Goal: Transaction & Acquisition: Purchase product/service

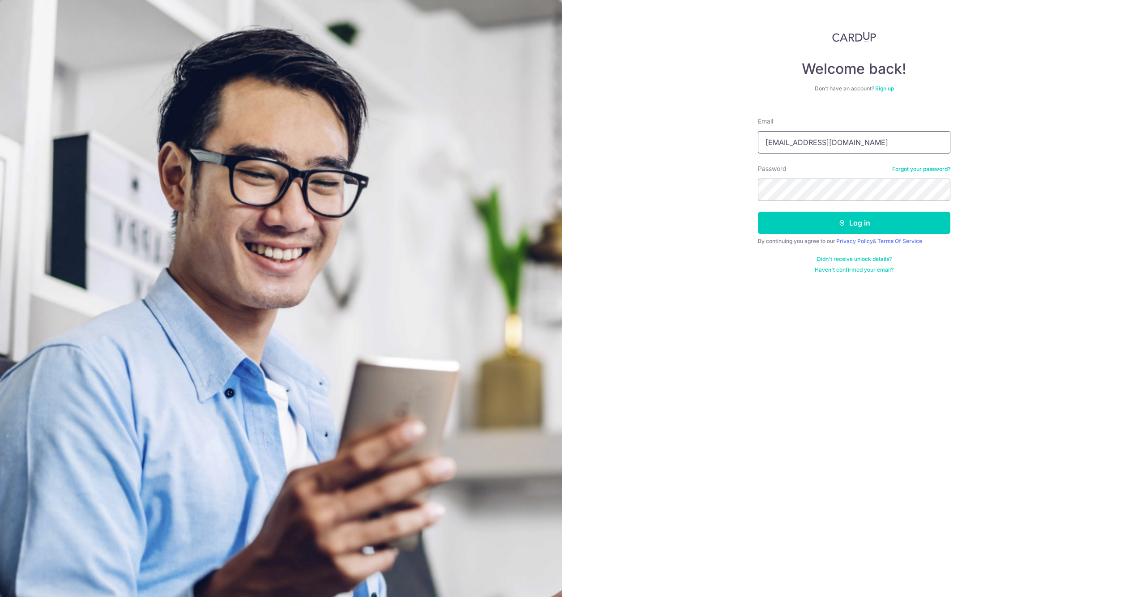
type input "sheen.an.goh@gmail.com"
click at [818, 219] on button "Log in" at bounding box center [854, 223] width 193 height 22
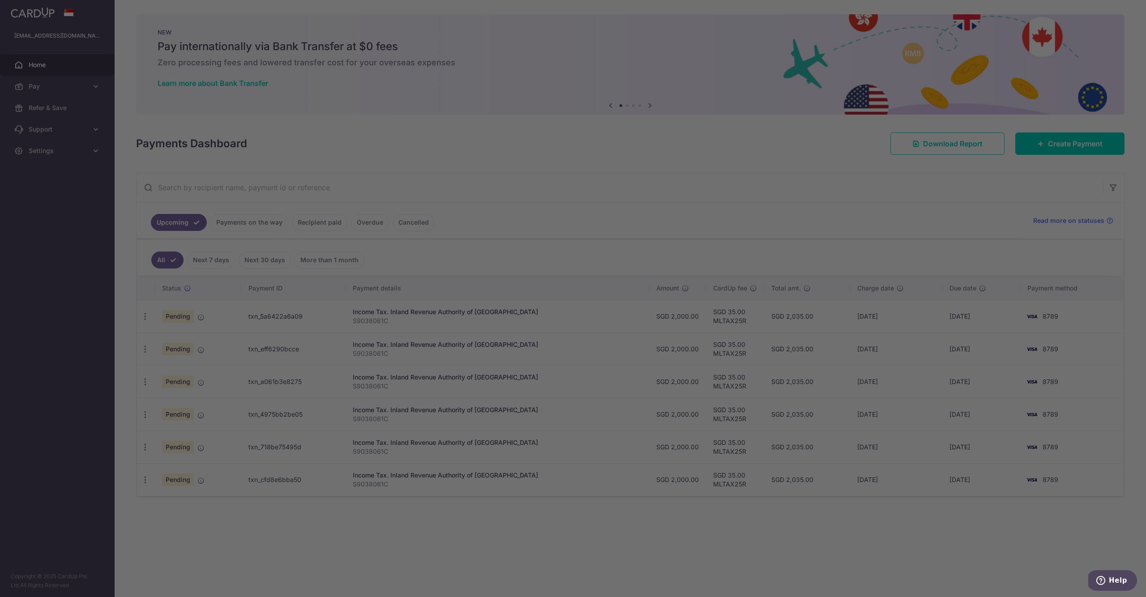
click at [682, 166] on div at bounding box center [579, 301] width 1158 height 603
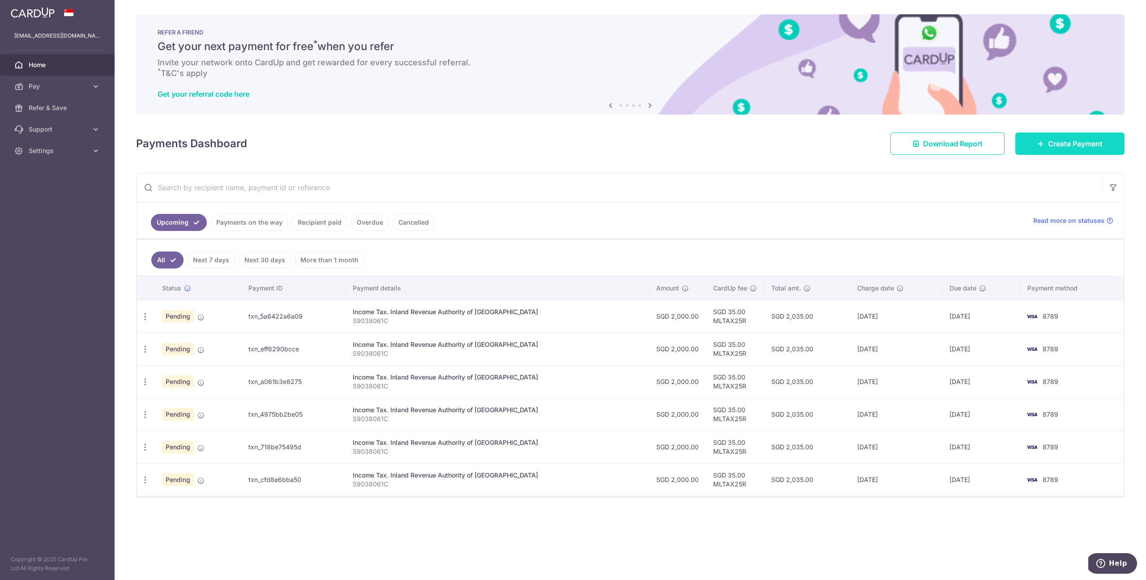
click at [1078, 137] on link "Create Payment" at bounding box center [1070, 144] width 109 height 22
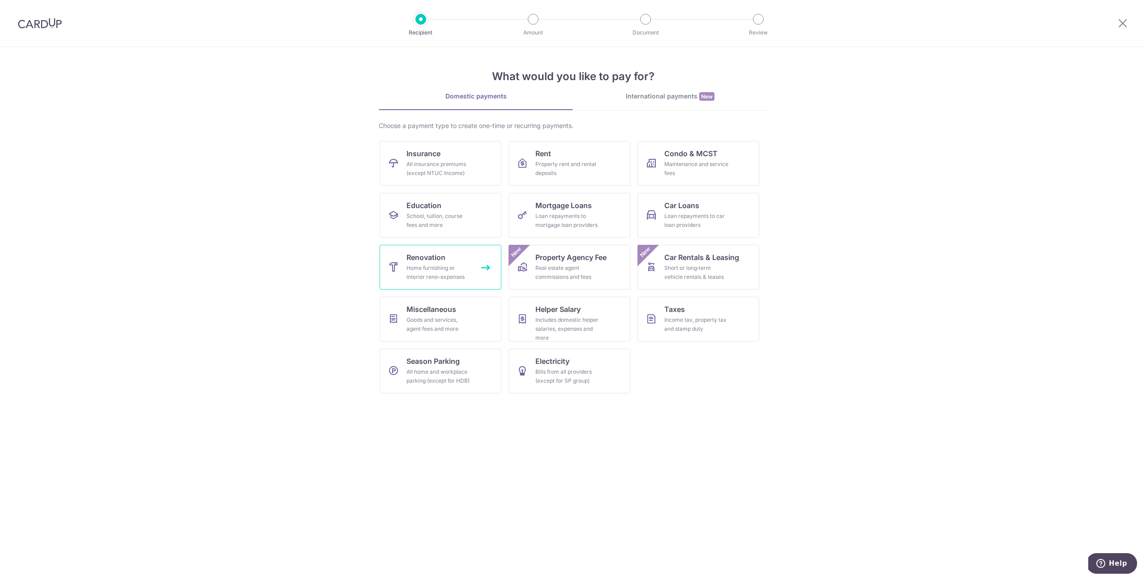
click at [472, 255] on link "Renovation Home furnishing or interior reno-expenses" at bounding box center [441, 267] width 122 height 45
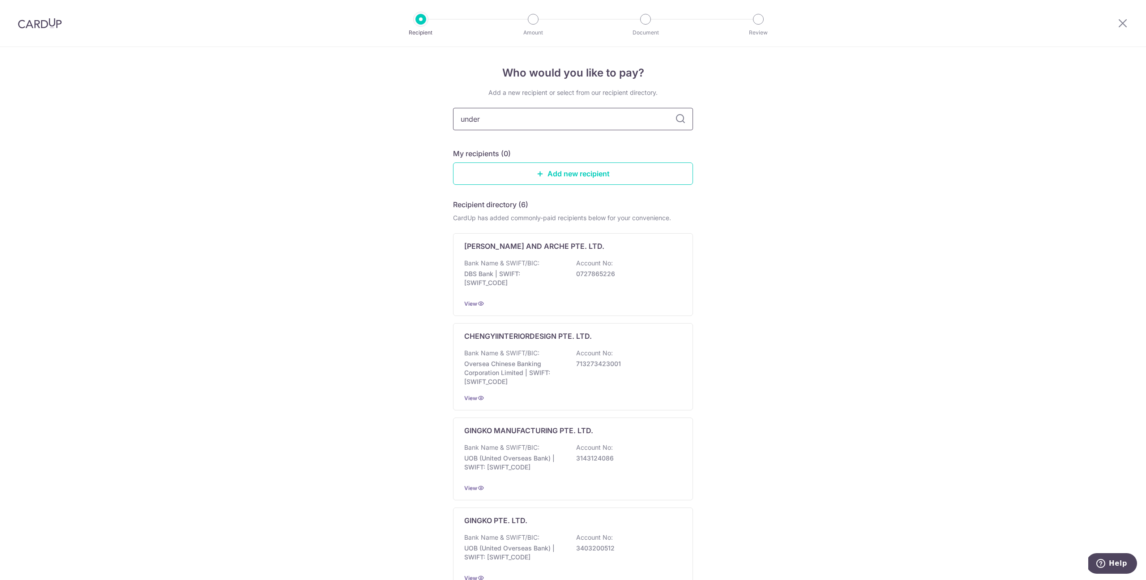
type input "underr"
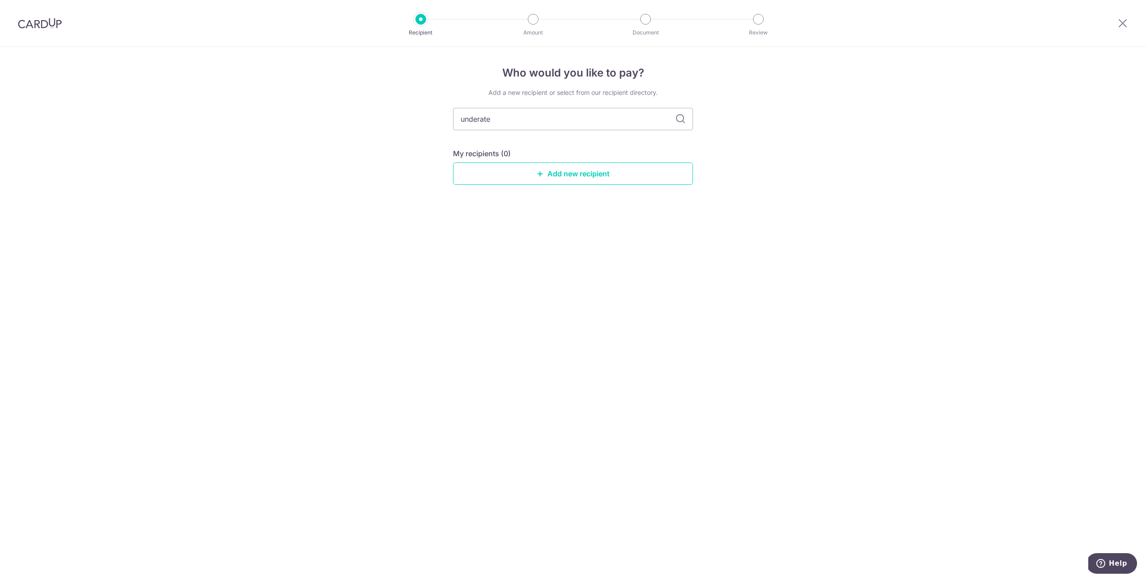
type input "underated"
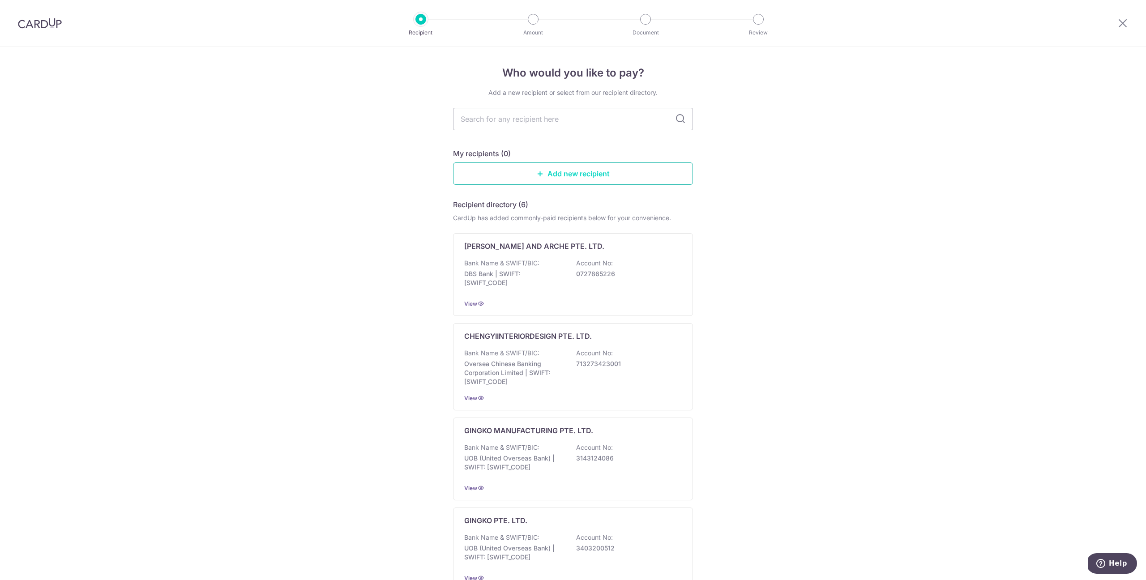
click at [578, 180] on link "Add new recipient" at bounding box center [573, 174] width 240 height 22
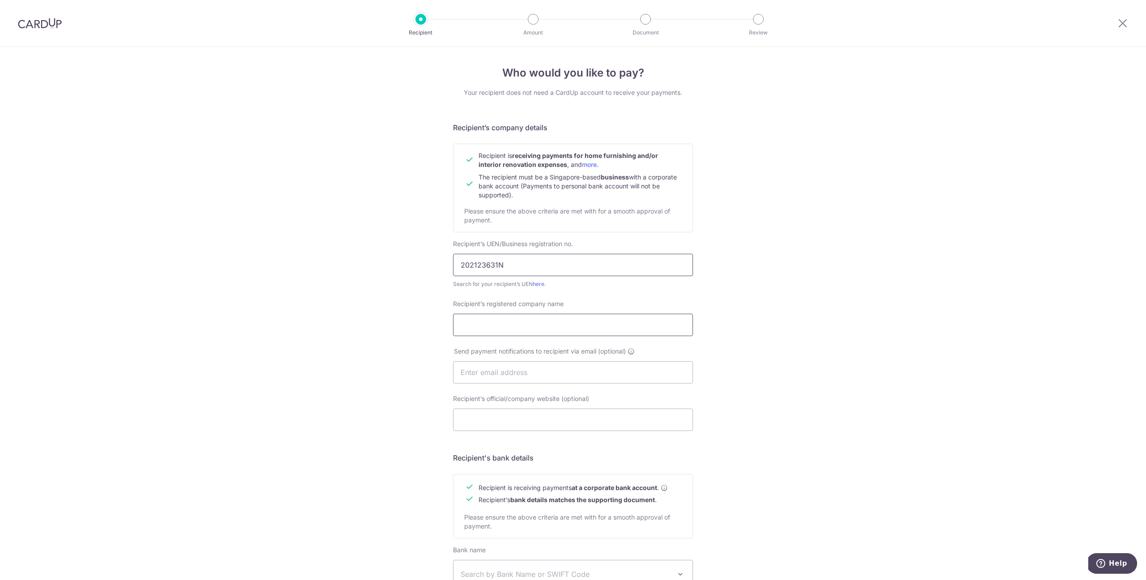
type input "202123631N"
click at [519, 324] on input "Underrated Interrior Pte Ltd" at bounding box center [573, 325] width 240 height 22
click at [783, 265] on div "Who would you like to pay? Your recipient does not need a CardUp account to rec…" at bounding box center [573, 383] width 1146 height 673
click at [519, 324] on input "Underrated Interror Pte Ltd" at bounding box center [573, 325] width 240 height 22
type input "Underrated Interior Pte Ltd"
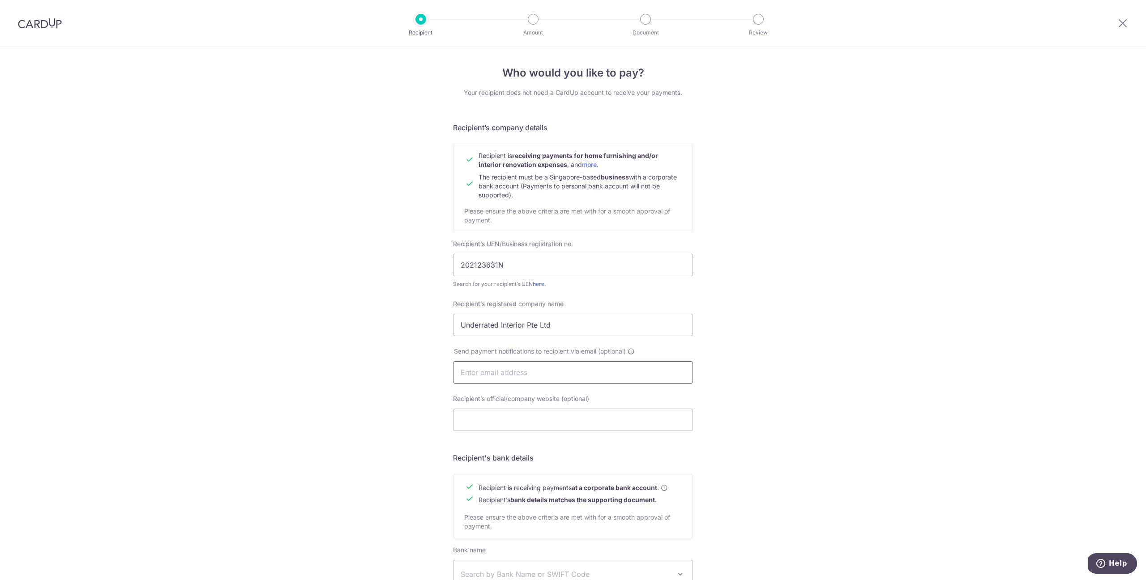
scroll to position [58, 0]
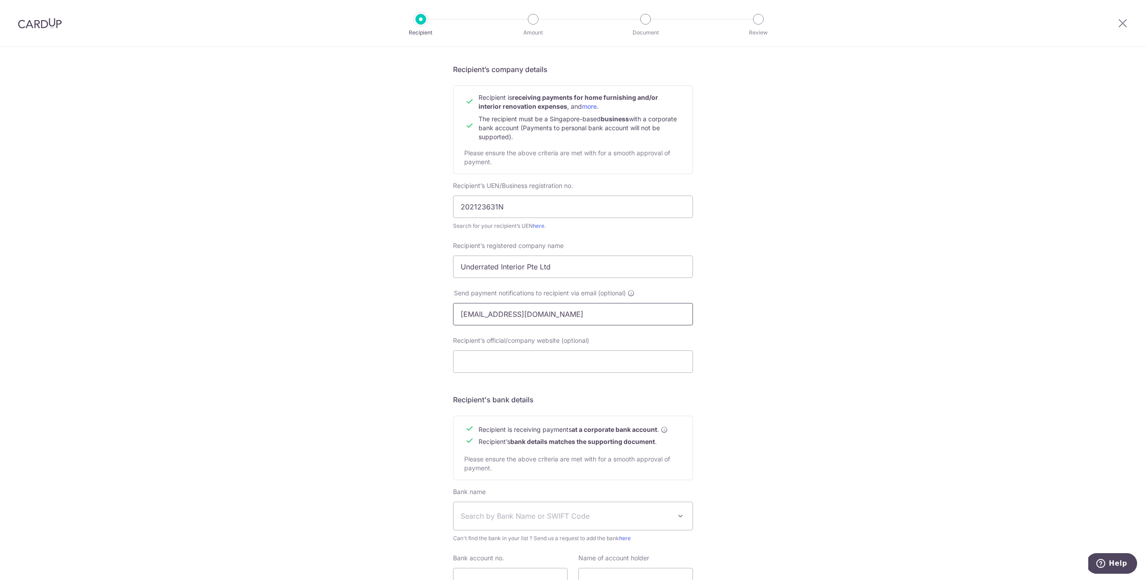
type input "sheen.an.goh@gmail.com"
type input "[EMAIL_ADDRESS][DOMAIN_NAME]"
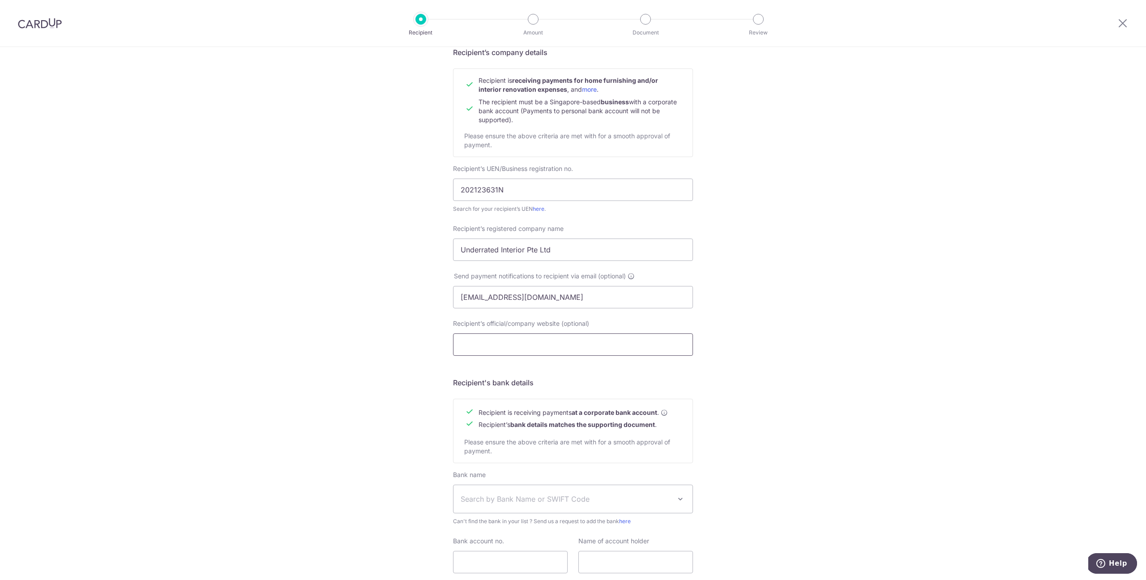
scroll to position [103, 0]
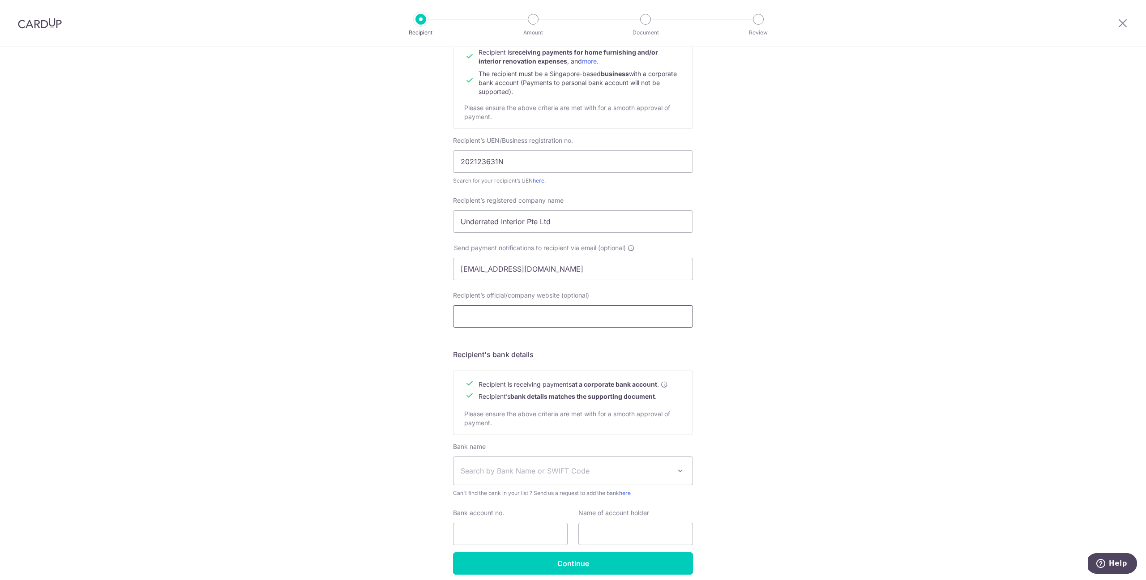
paste input "https://www.underratedstudio.com"
type input "https://www.underratedstudio.com"
click at [759, 309] on div "Who would you like to pay? Your recipient does not need a CardUp account to rec…" at bounding box center [573, 280] width 1146 height 673
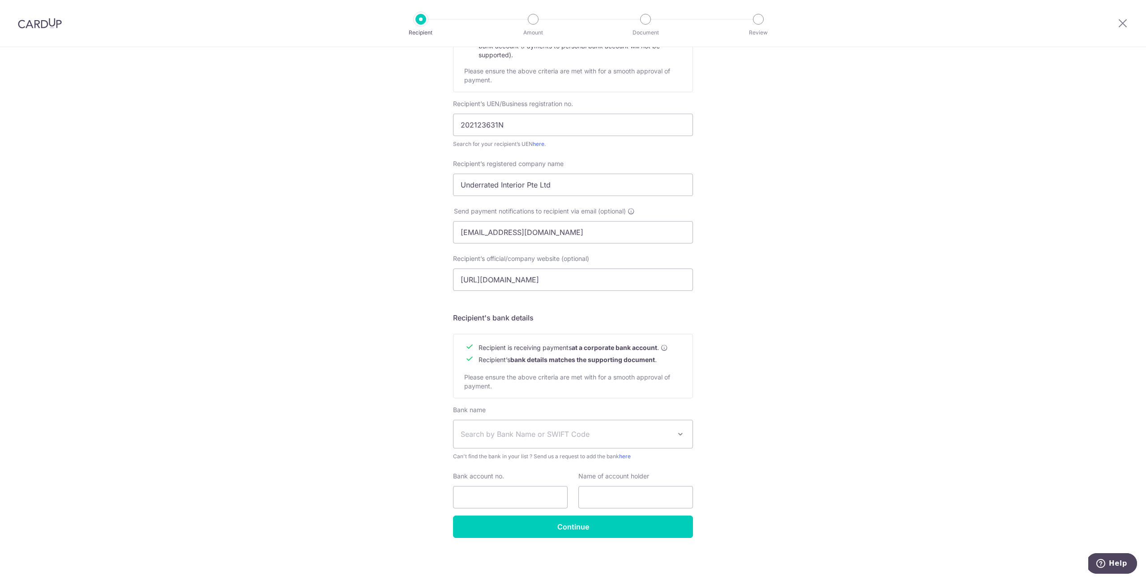
click at [610, 440] on span "Search by Bank Name or SWIFT Code" at bounding box center [573, 434] width 239 height 28
type input "OCBC"
select select "12"
click at [509, 491] on input "Bank account no." at bounding box center [510, 497] width 115 height 22
click at [551, 495] on input "Bank account no." at bounding box center [510, 497] width 115 height 22
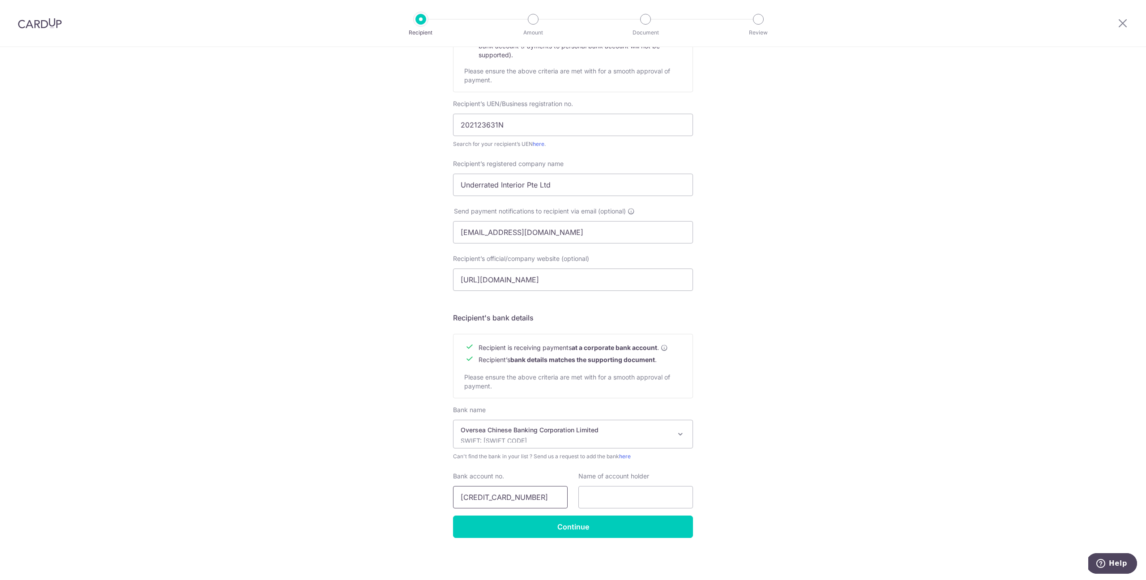
type input "601546922001"
click at [291, 375] on div "Who would you like to pay? Your recipient does not need a CardUp account to rec…" at bounding box center [573, 243] width 1146 height 673
click at [613, 479] on label "Name of account holder" at bounding box center [614, 476] width 71 height 9
click at [613, 478] on label "Name of account holder" at bounding box center [614, 476] width 71 height 9
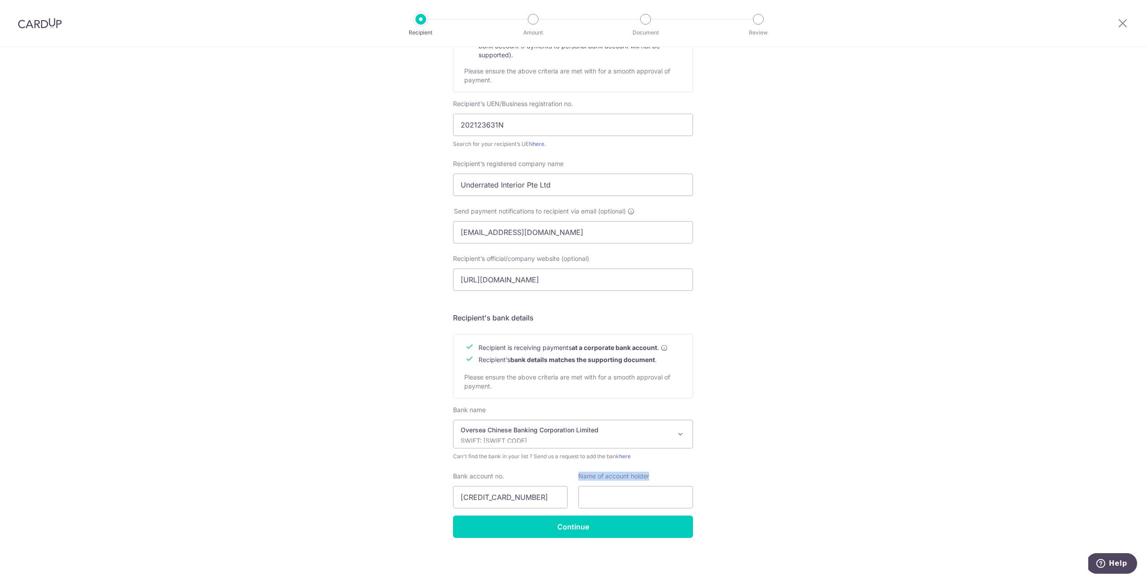
click at [647, 474] on label "Name of account holder" at bounding box center [614, 476] width 71 height 9
drag, startPoint x: 647, startPoint y: 474, endPoint x: 577, endPoint y: 473, distance: 69.9
click at [579, 473] on label "Name of account holder" at bounding box center [614, 476] width 71 height 9
click at [792, 400] on div "Who would you like to pay? Your recipient does not need a CardUp account to rec…" at bounding box center [573, 243] width 1146 height 673
click at [546, 180] on input "Underrated Interior Pte Ltd" at bounding box center [573, 185] width 240 height 22
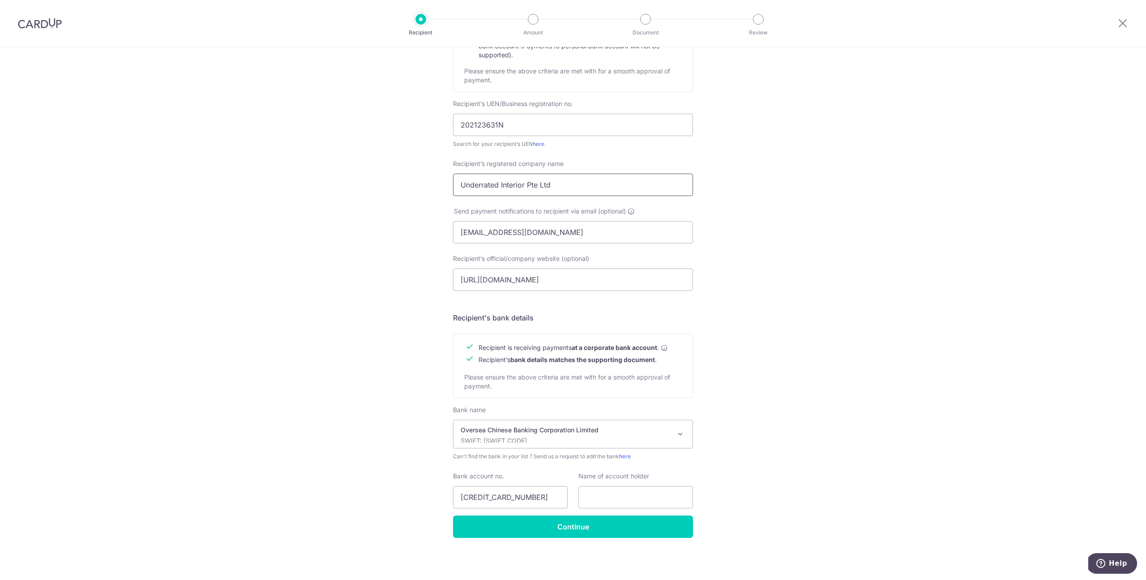
click at [546, 180] on input "Underrated Interior Pte Ltd" at bounding box center [573, 185] width 240 height 22
paste input "Underrated Interior Pte Ltd"
type input "Underrated Interior Pte Ltd"
click at [642, 519] on input "Continue" at bounding box center [573, 527] width 240 height 22
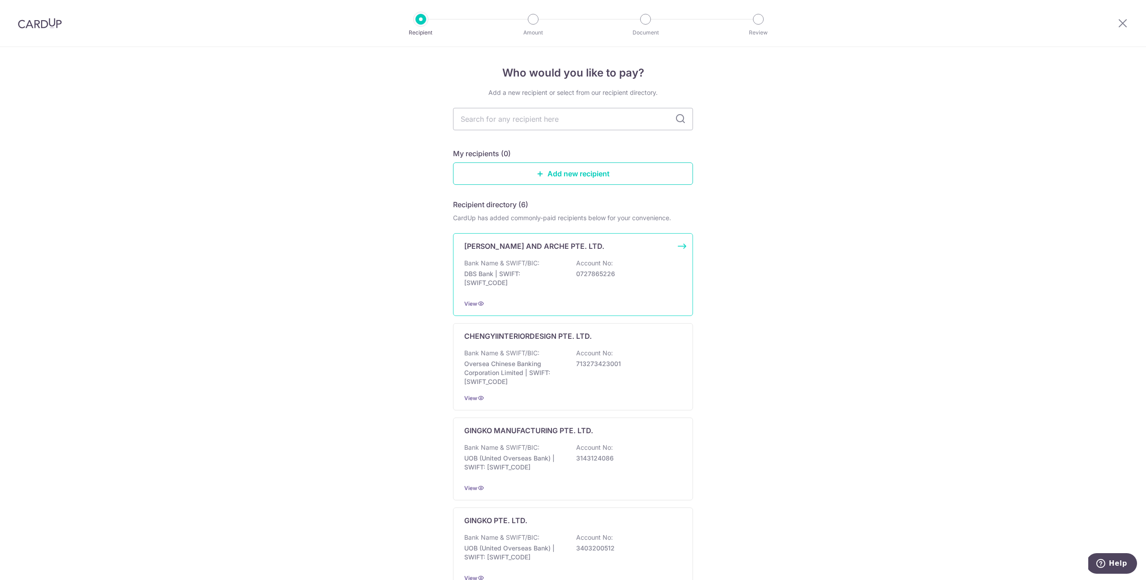
scroll to position [277, 0]
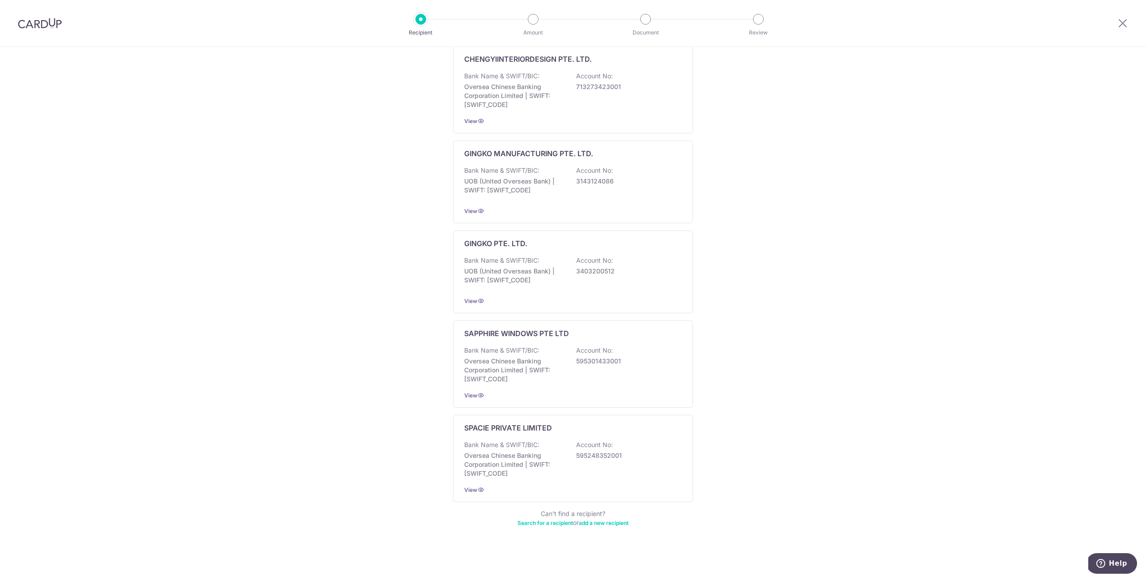
click at [557, 525] on link "Search for a recipient" at bounding box center [546, 523] width 56 height 7
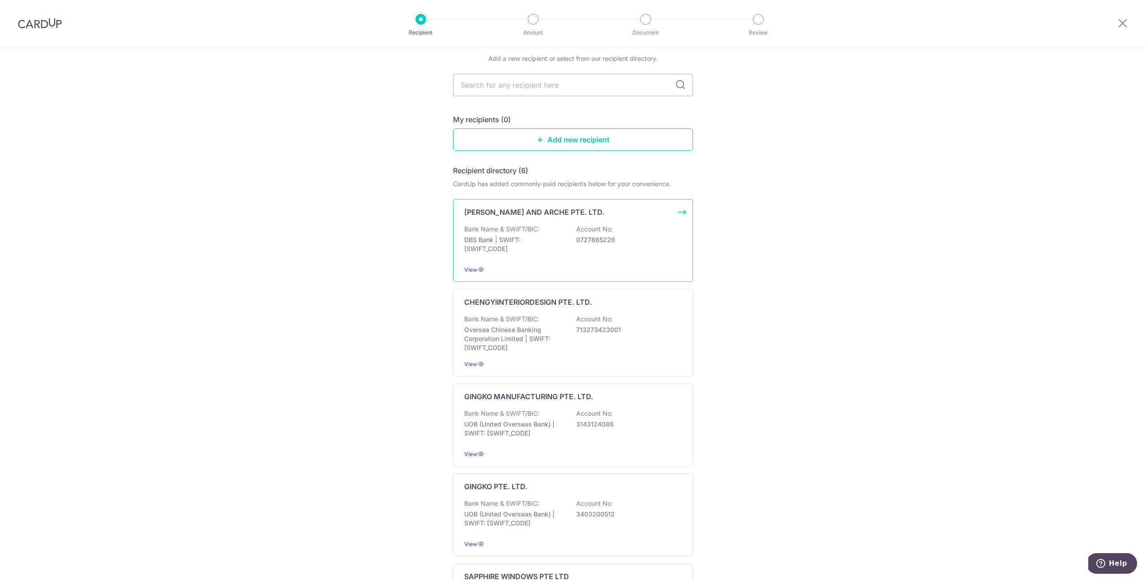
scroll to position [91, 0]
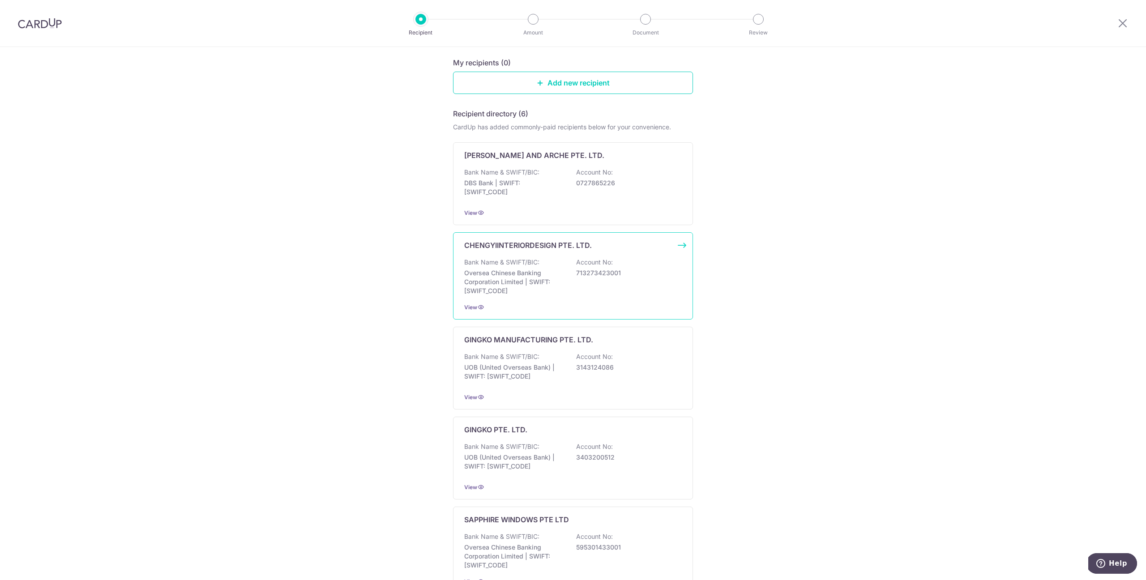
click at [515, 288] on p "Oversea Chinese Banking Corporation Limited | SWIFT: [SWIFT_CODE]" at bounding box center [514, 282] width 100 height 27
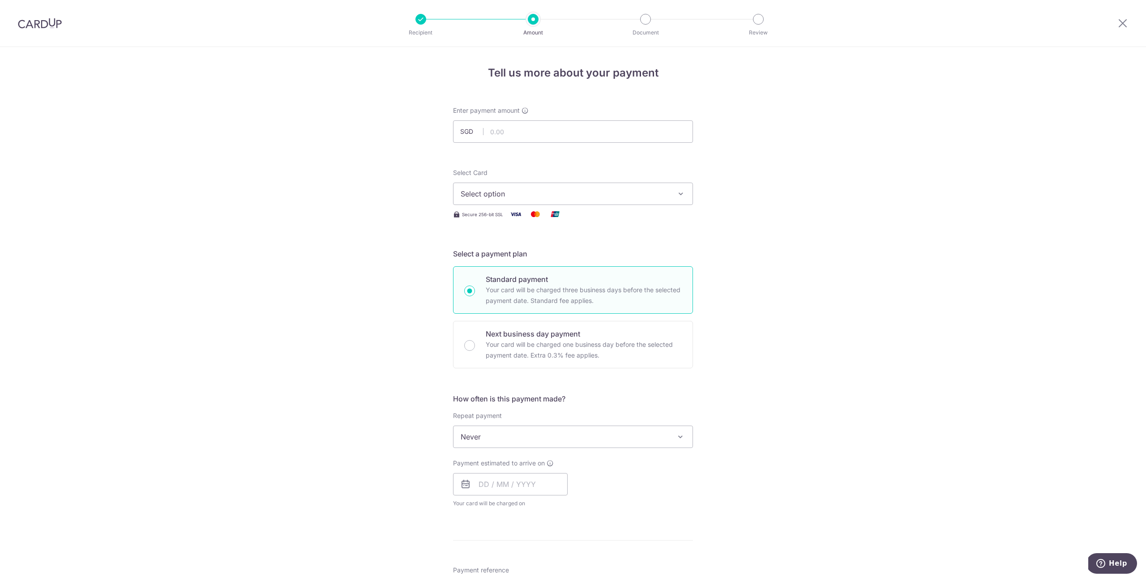
scroll to position [337, 0]
click at [604, 200] on button "Select option" at bounding box center [573, 194] width 240 height 22
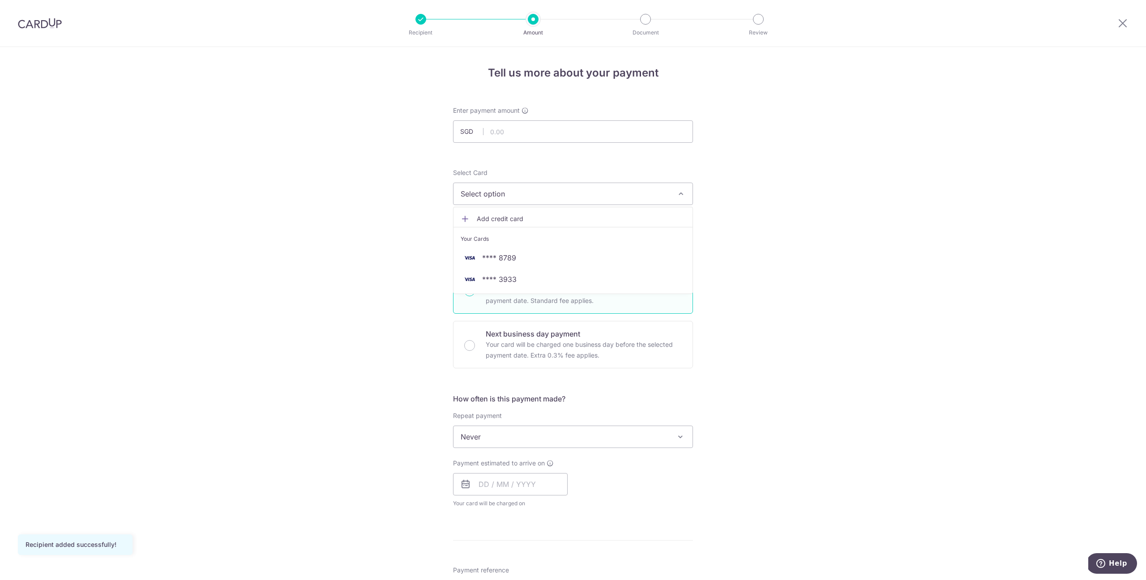
click at [794, 204] on div "Tell us more about your payment Enter payment amount SGD Recipient added succes…" at bounding box center [573, 482] width 1146 height 870
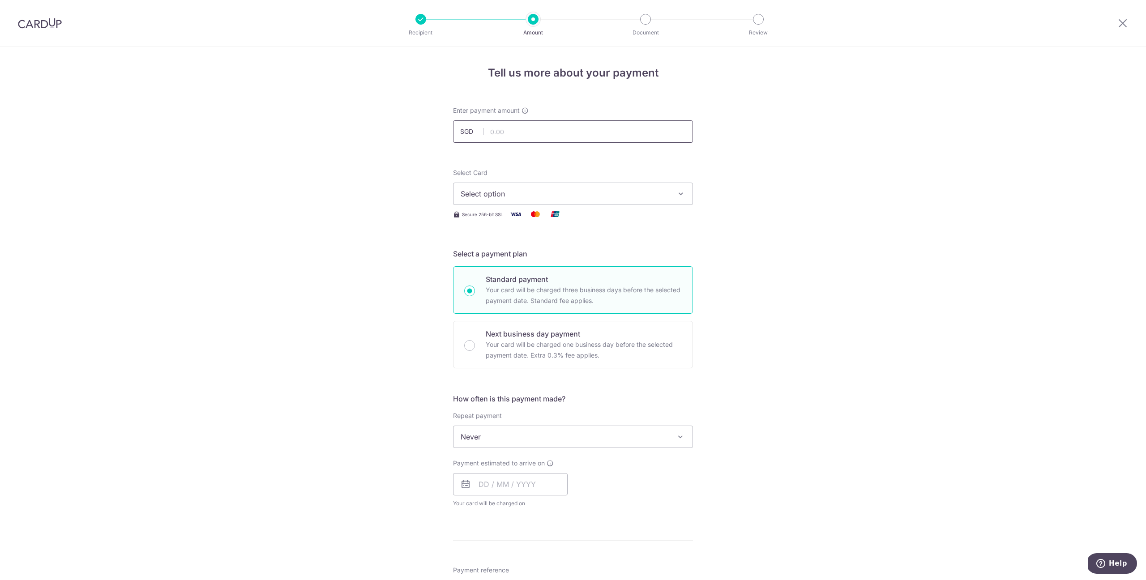
click at [639, 133] on input "text" at bounding box center [573, 131] width 240 height 22
type input "1.00"
click at [781, 162] on div "Tell us more about your payment Enter payment amount SGD 1.00 1.00 Recipient ad…" at bounding box center [573, 482] width 1146 height 870
click at [670, 193] on button "Select option" at bounding box center [573, 194] width 240 height 22
click at [885, 221] on div "Tell us more about your payment Enter payment amount SGD 1.00 1.00 Recipient ad…" at bounding box center [573, 482] width 1146 height 870
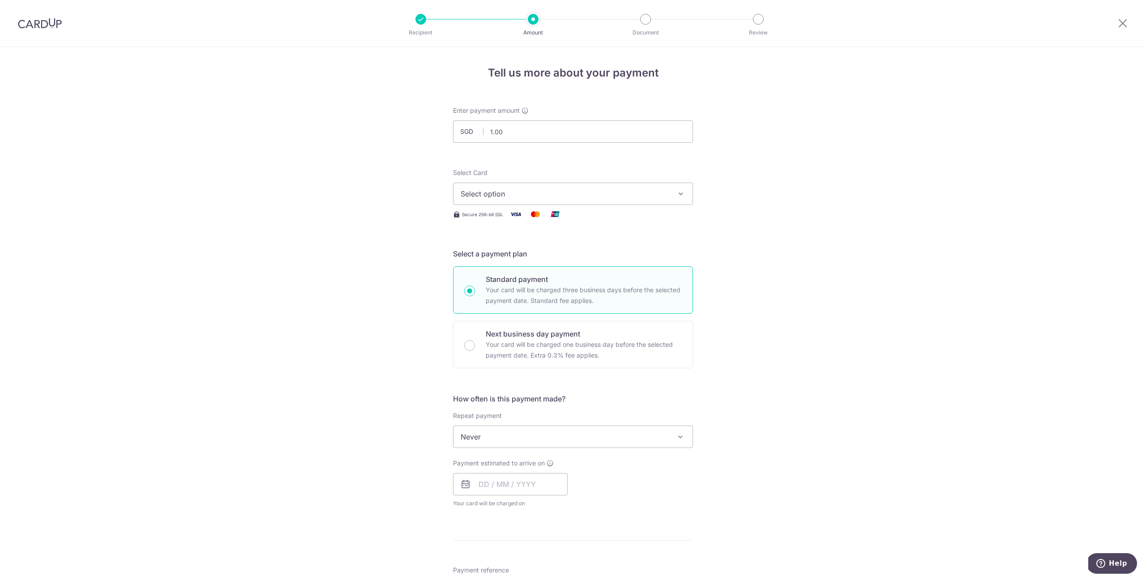
click at [488, 189] on span "Select option" at bounding box center [565, 194] width 209 height 11
click at [523, 259] on span "**** 8789" at bounding box center [573, 258] width 225 height 11
click at [549, 437] on span "Never" at bounding box center [573, 436] width 239 height 21
click at [741, 439] on div "Tell us more about your payment Enter payment amount SGD 1.00 1.00 Recipient ad…" at bounding box center [573, 500] width 1146 height 907
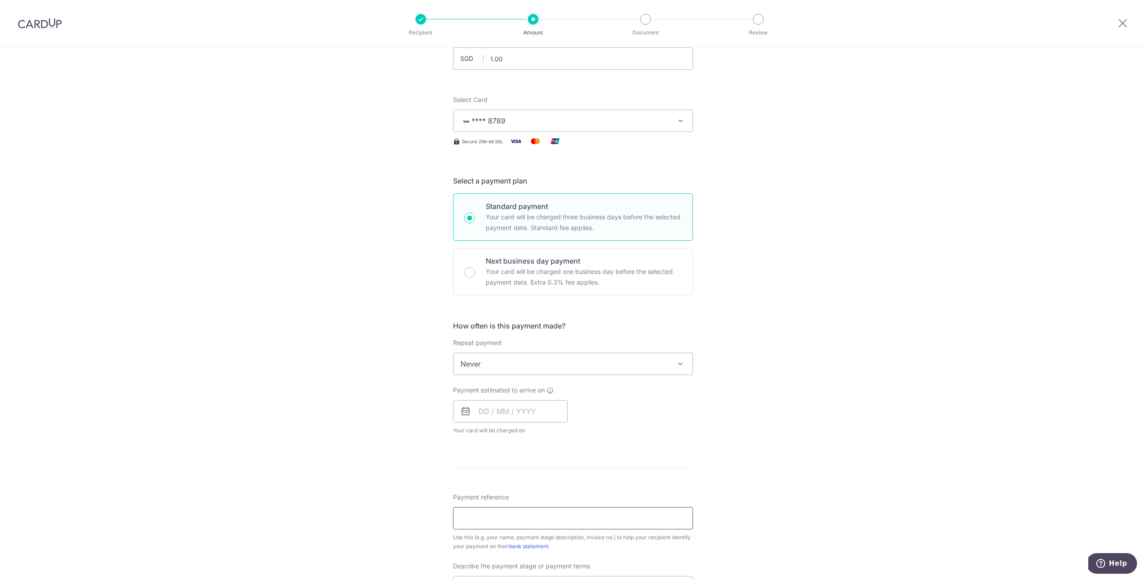
scroll to position [131, 0]
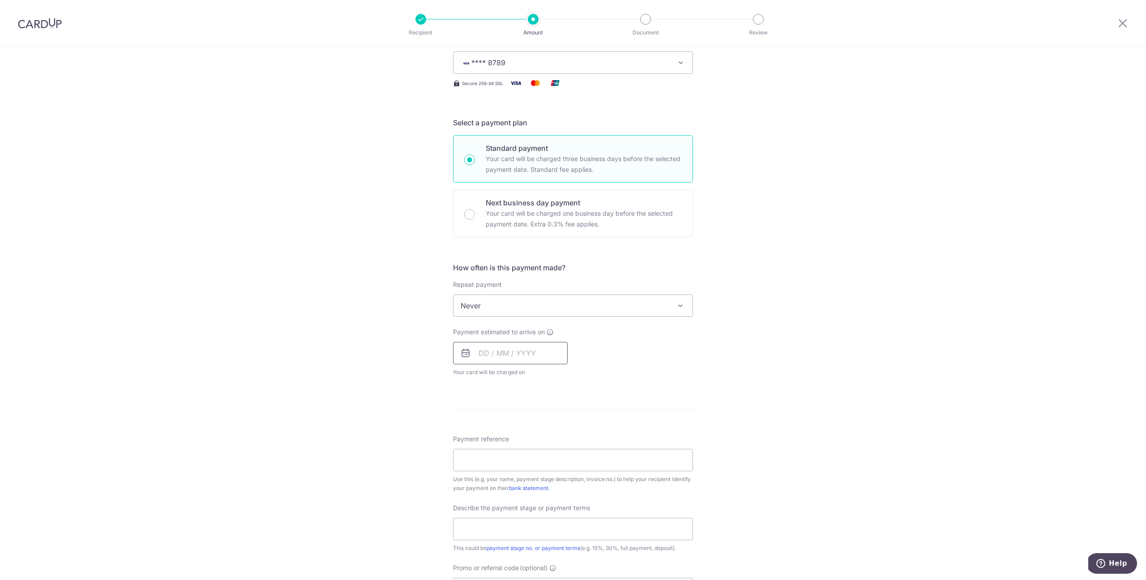
click at [512, 355] on input "text" at bounding box center [510, 353] width 115 height 22
click at [562, 416] on link "3" at bounding box center [561, 417] width 14 height 14
type input "[DATE]"
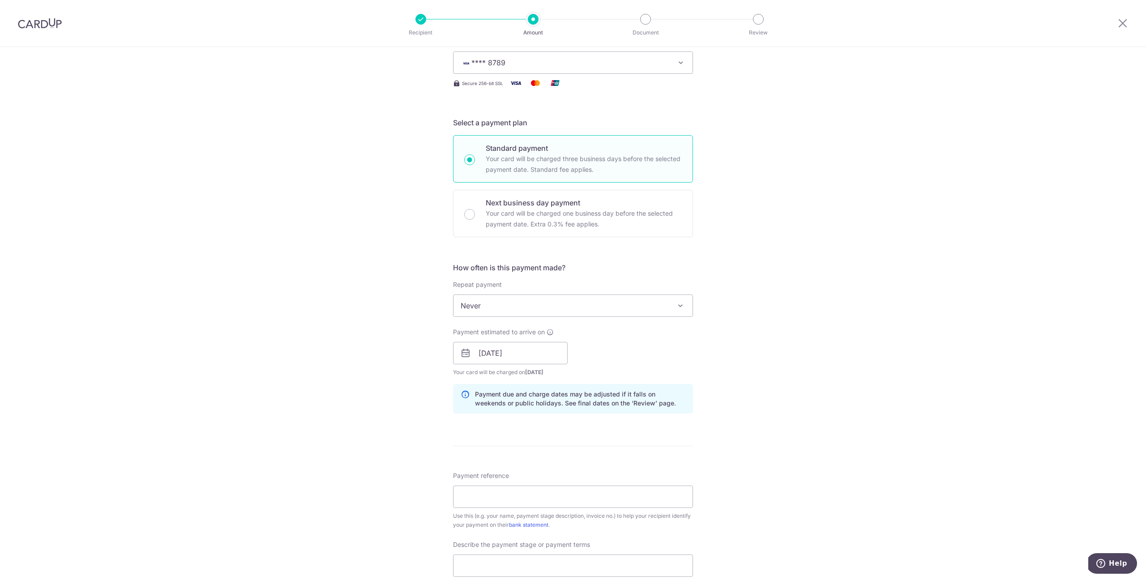
scroll to position [291, 0]
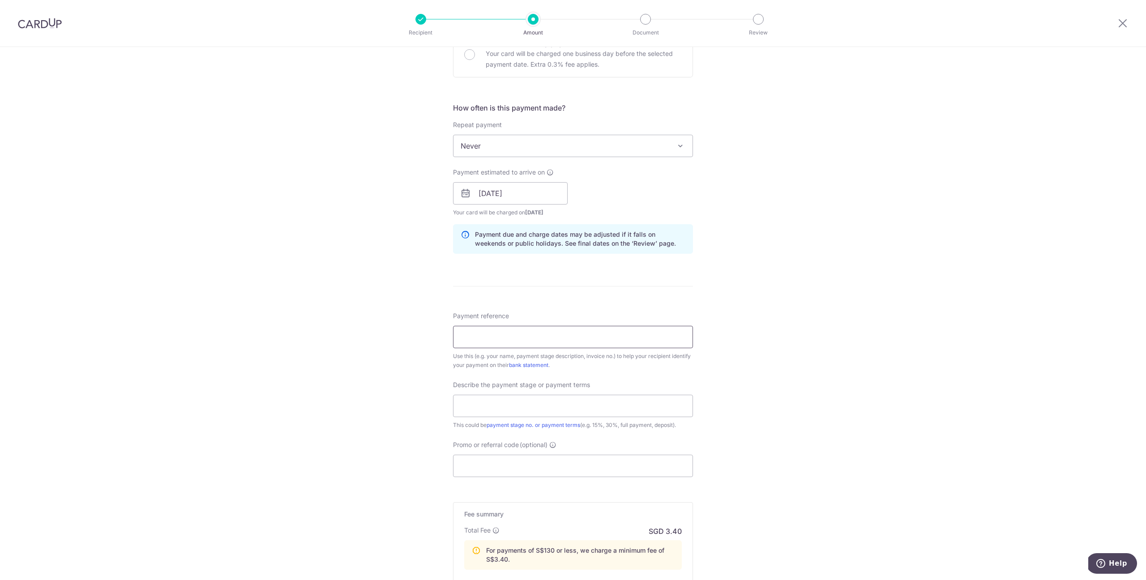
click at [490, 342] on input "Payment reference" at bounding box center [573, 337] width 240 height 22
type input "USQN00228JT"
click at [501, 406] on input "text" at bounding box center [573, 406] width 240 height 22
type input "Bal 10% Deposit + 40% Commencement"
click at [587, 458] on input "Promo or referral code (optional)" at bounding box center [573, 466] width 240 height 22
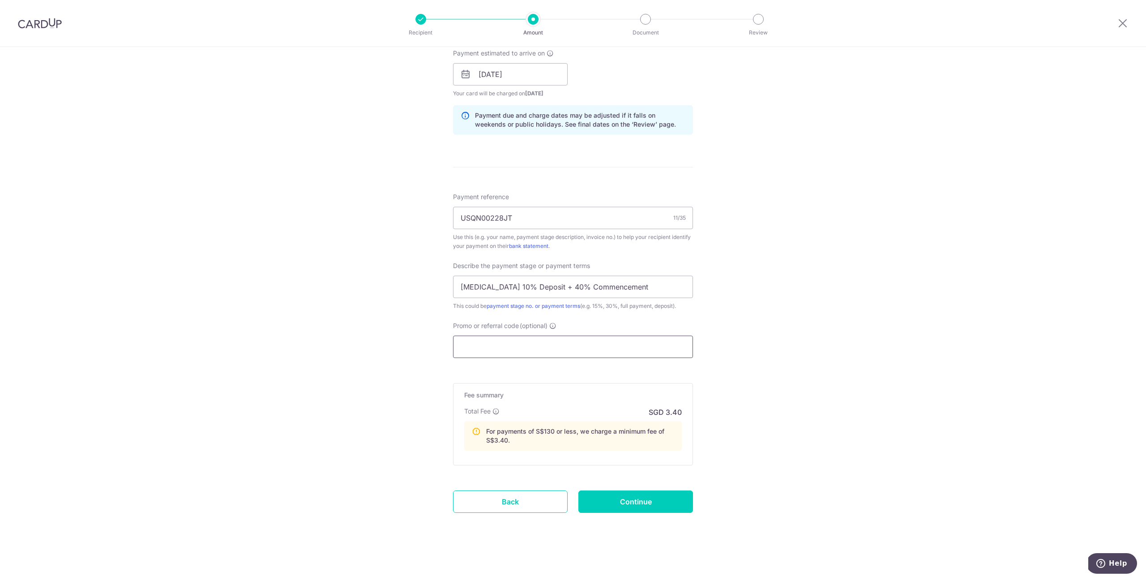
scroll to position [0, 0]
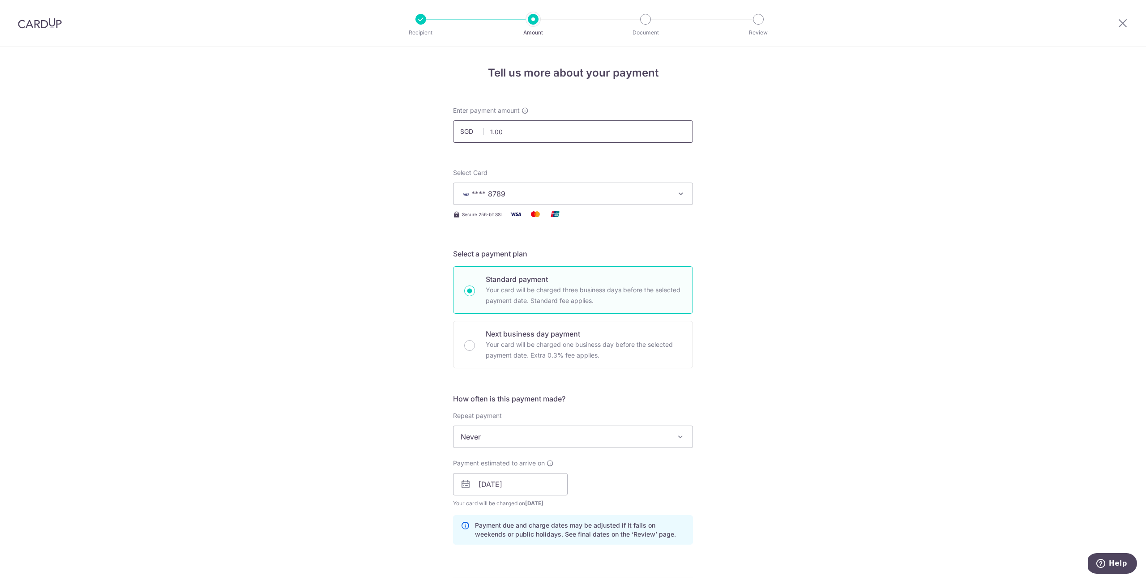
click at [539, 126] on input "1.00" at bounding box center [573, 131] width 240 height 22
type input "1"
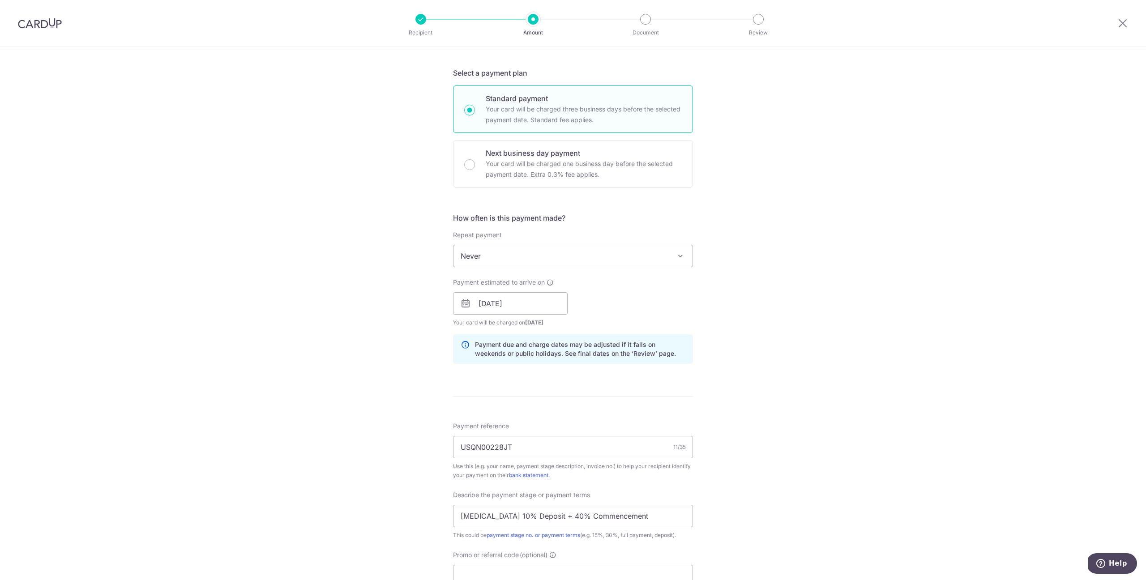
scroll to position [410, 0]
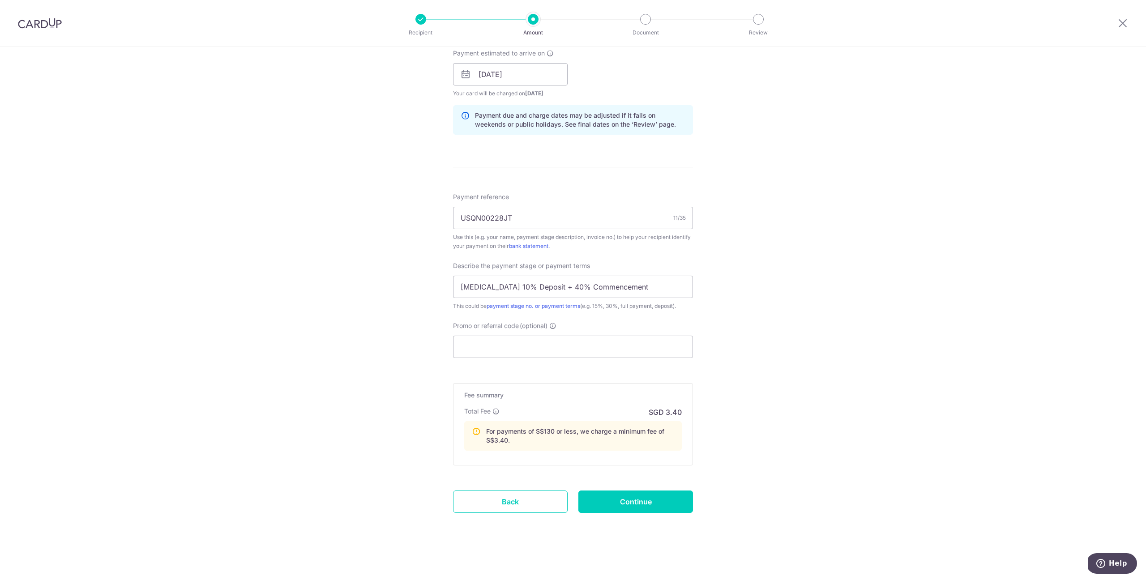
type input "41,068.78"
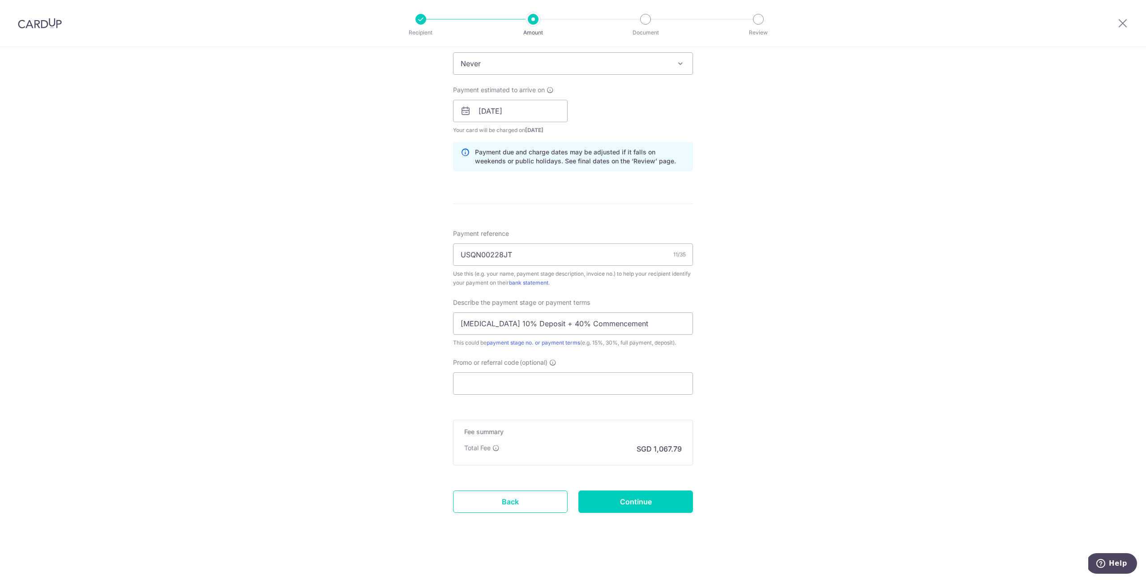
click at [824, 338] on div "Tell us more about your payment Enter payment amount SGD 41,068.78 41068.78 Rec…" at bounding box center [573, 127] width 1146 height 907
click at [660, 380] on input "Promo or referral code (optional)" at bounding box center [573, 384] width 240 height 22
paste input "VISAFREE"
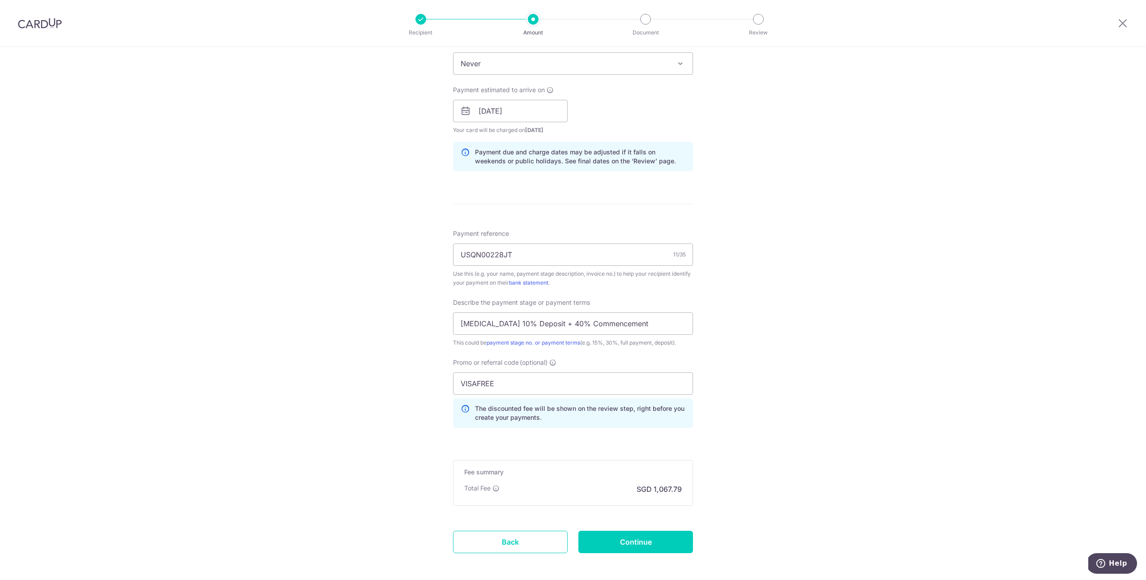
click at [745, 377] on div "Tell us more about your payment Enter payment amount SGD 41,068.78 41068.78 Rec…" at bounding box center [573, 147] width 1146 height 947
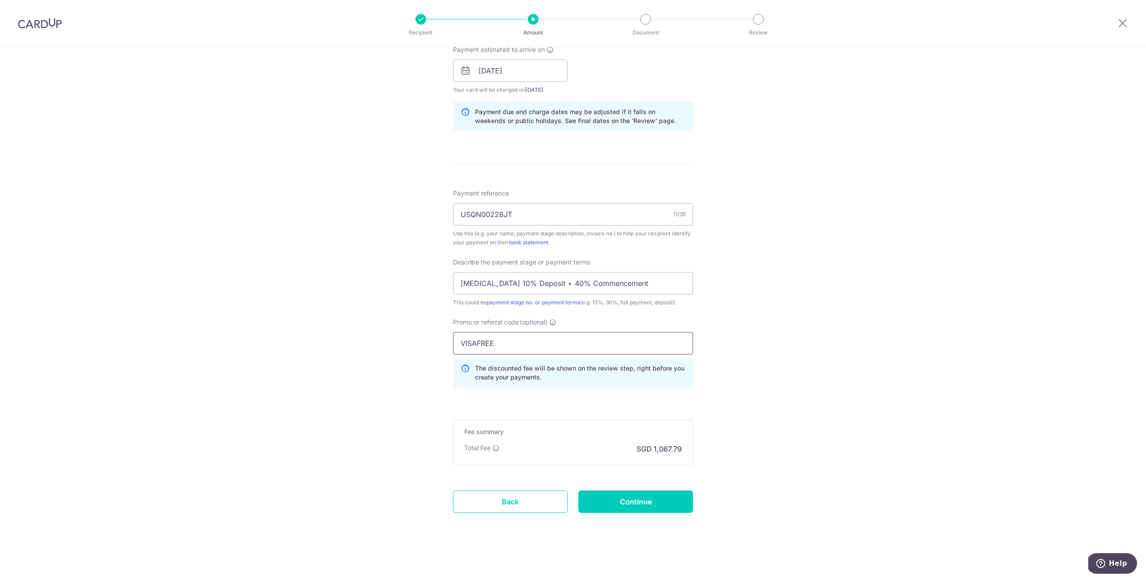
click at [515, 340] on input "VISAFREE" at bounding box center [573, 343] width 240 height 22
click at [779, 330] on div "Tell us more about your payment Enter payment amount SGD 41,068.78 41068.78 Rec…" at bounding box center [573, 106] width 1146 height 947
click at [630, 344] on input "VISAFREE1" at bounding box center [573, 343] width 240 height 22
type input "VISAFREE"
click at [687, 332] on div "Promo or referral code (optional) VISAFREE The discounted fee will be shown on …" at bounding box center [573, 353] width 240 height 70
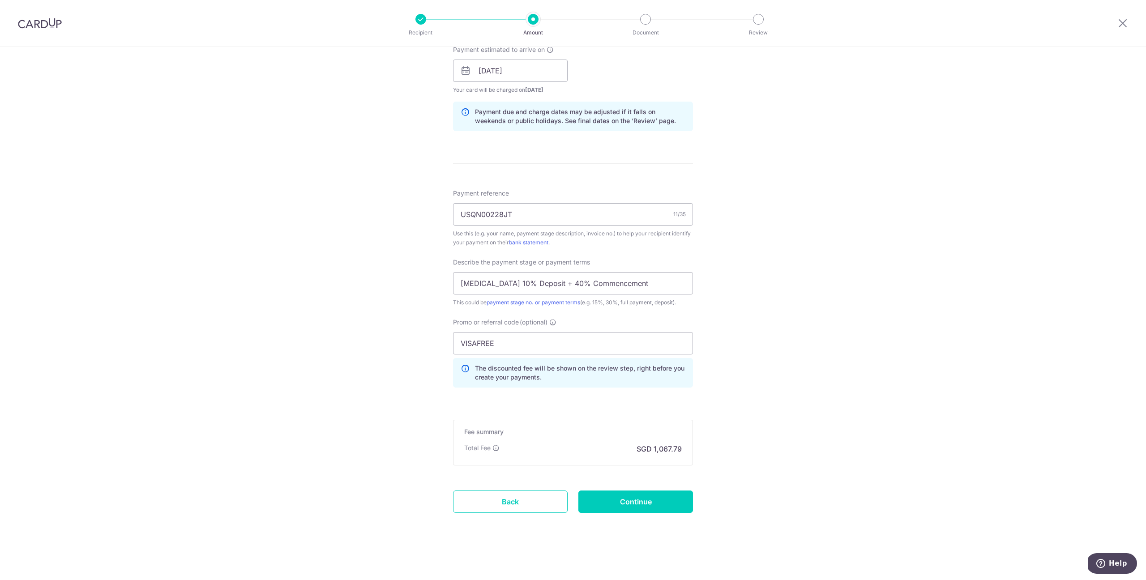
click at [720, 324] on div "Tell us more about your payment Enter payment amount SGD 41,068.78 41068.78 Rec…" at bounding box center [573, 106] width 1146 height 947
click at [657, 498] on input "Continue" at bounding box center [636, 502] width 115 height 22
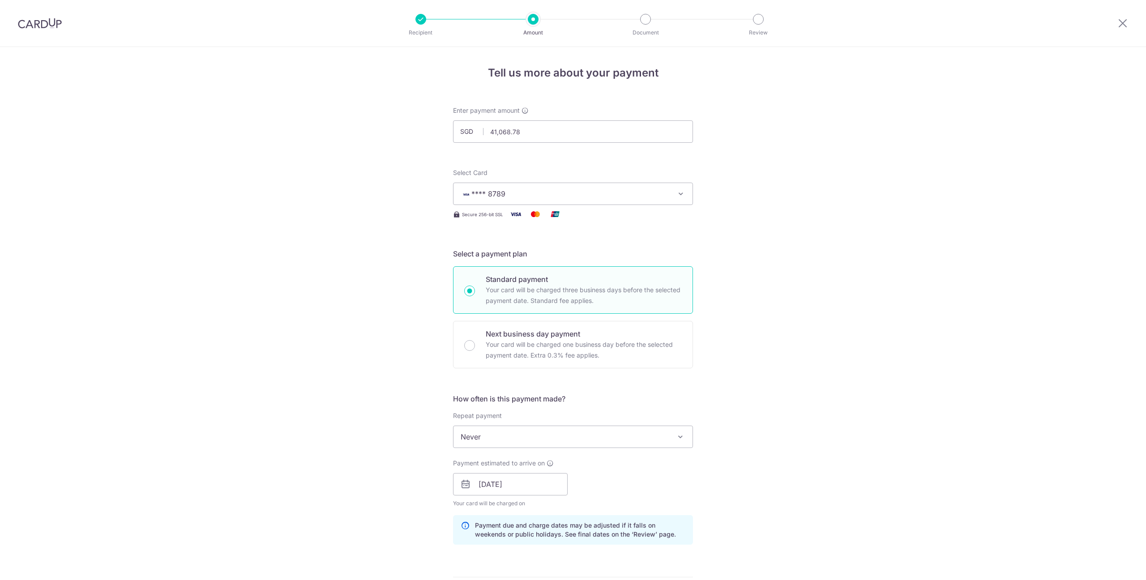
scroll to position [439, 0]
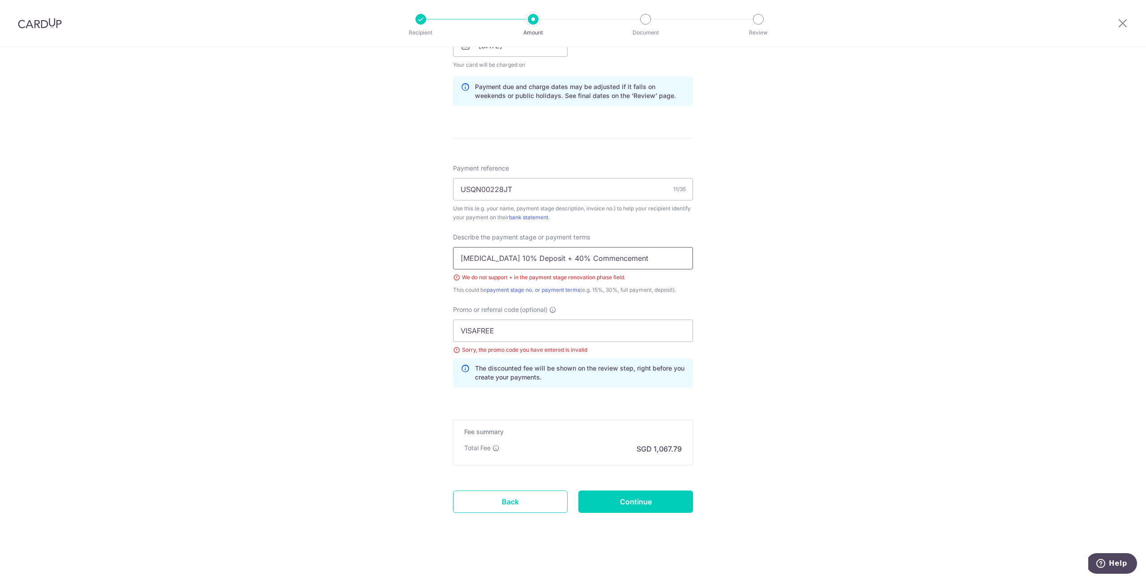
click at [522, 257] on input "Bal 10% Deposit + 40% Commencement" at bounding box center [573, 258] width 240 height 22
type input "Bal 10% Deposit, 40% Commencement"
click at [502, 335] on input "VISAFREE" at bounding box center [573, 331] width 240 height 22
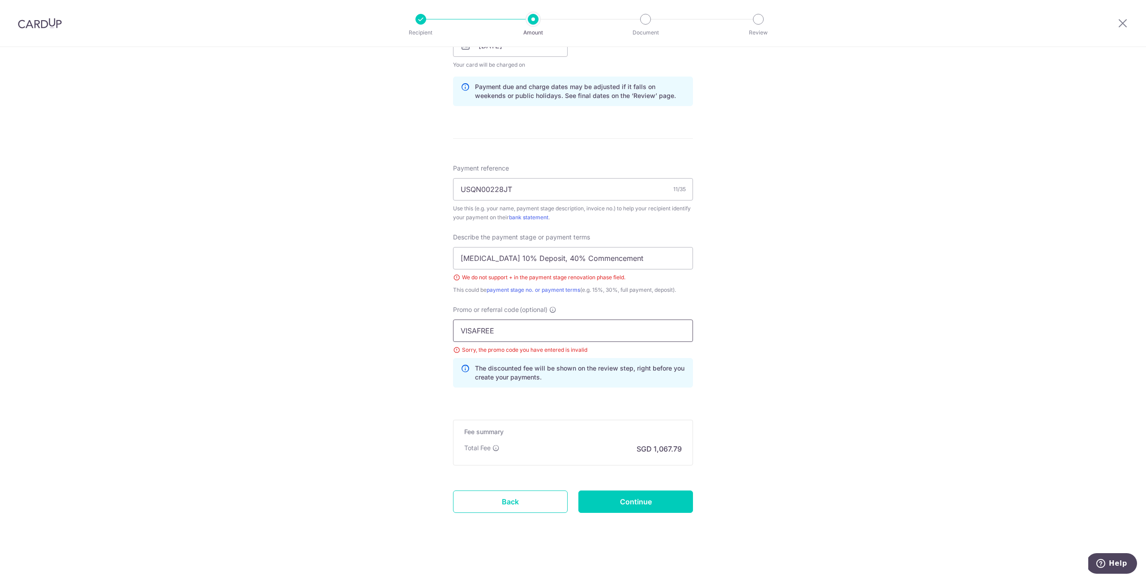
paste input "OCBC90N15"
type input "OCBC90N15"
click at [596, 498] on input "Continue" at bounding box center [636, 502] width 115 height 22
click at [514, 261] on input "[MEDICAL_DATA] 10% Deposit, 40% Commencement" at bounding box center [573, 258] width 240 height 22
type input "[MEDICAL_DATA] 10% Deposit 40% Commencement"
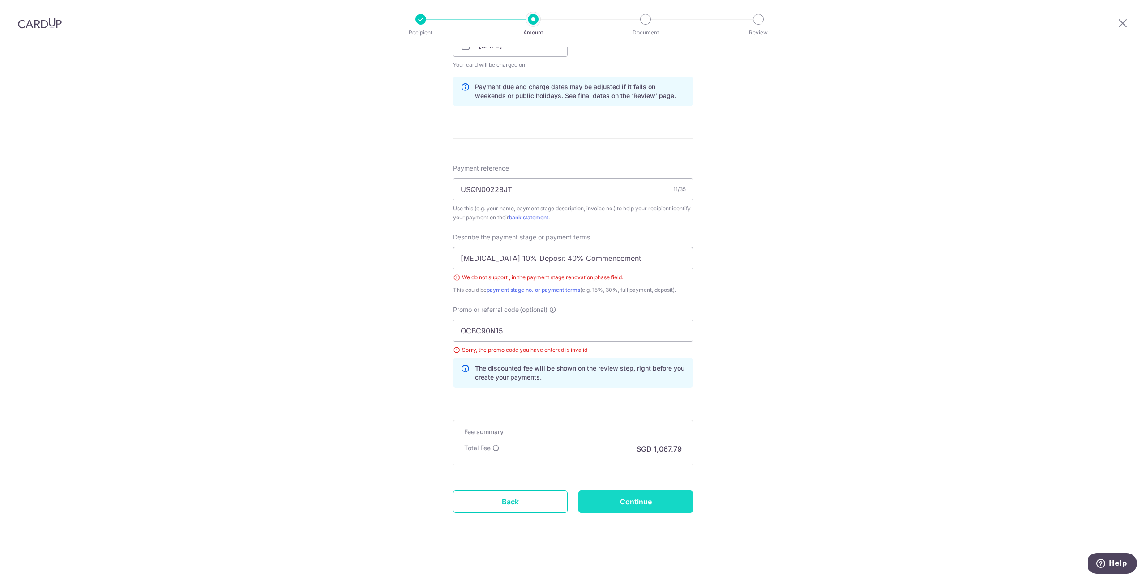
click at [632, 508] on input "Continue" at bounding box center [636, 502] width 115 height 22
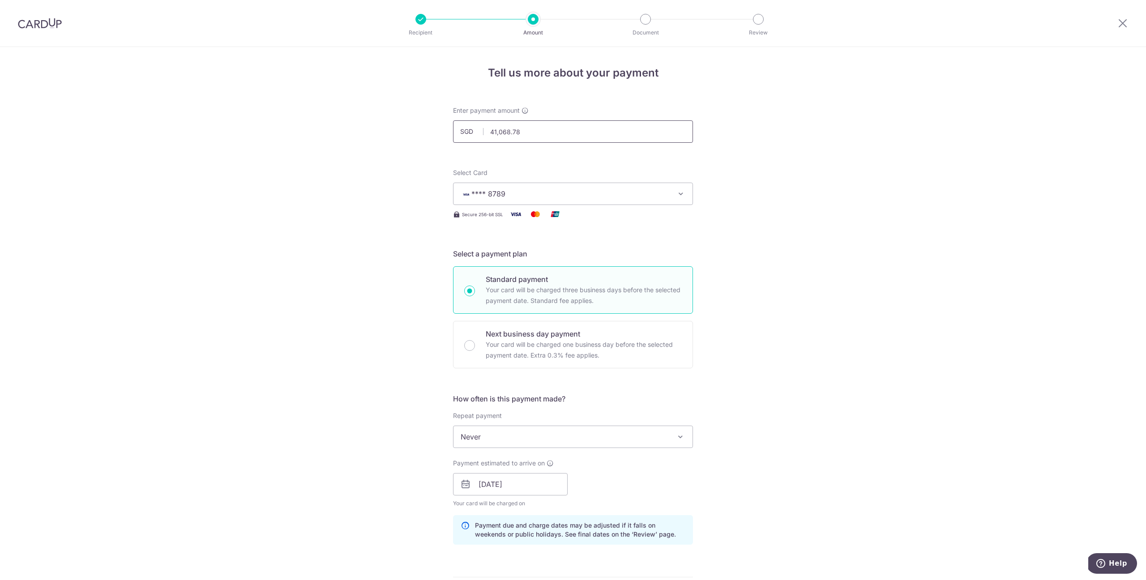
click at [561, 136] on input "41,068.78" at bounding box center [573, 131] width 240 height 22
click at [907, 220] on div "Tell us more about your payment Enter payment amount SGD 10000 41068.78 Select …" at bounding box center [573, 527] width 1146 height 960
type input "10,000.00"
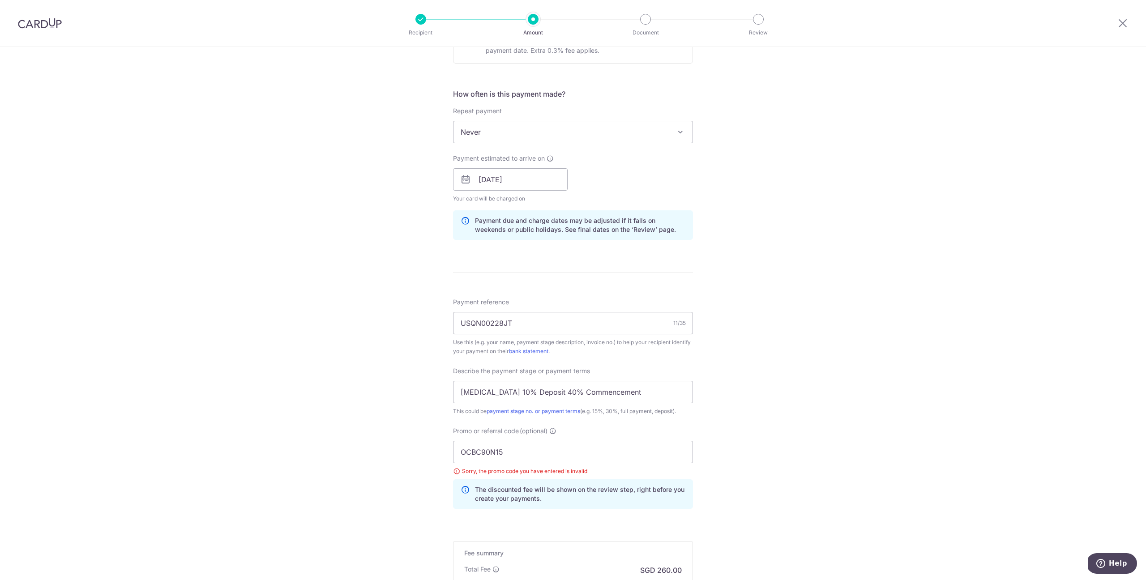
scroll to position [426, 0]
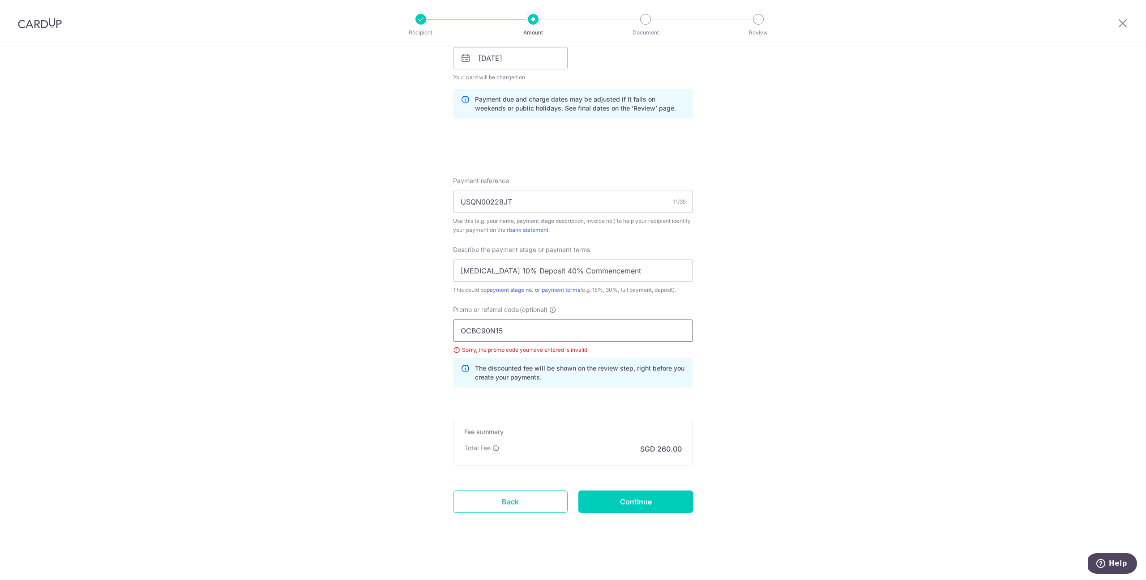
click at [500, 326] on input "OCBC90N15" at bounding box center [573, 331] width 240 height 22
paste input "5"
click at [771, 340] on div "Tell us more about your payment Enter payment amount SGD 10,000.00 10000.00 Sel…" at bounding box center [573, 101] width 1146 height 960
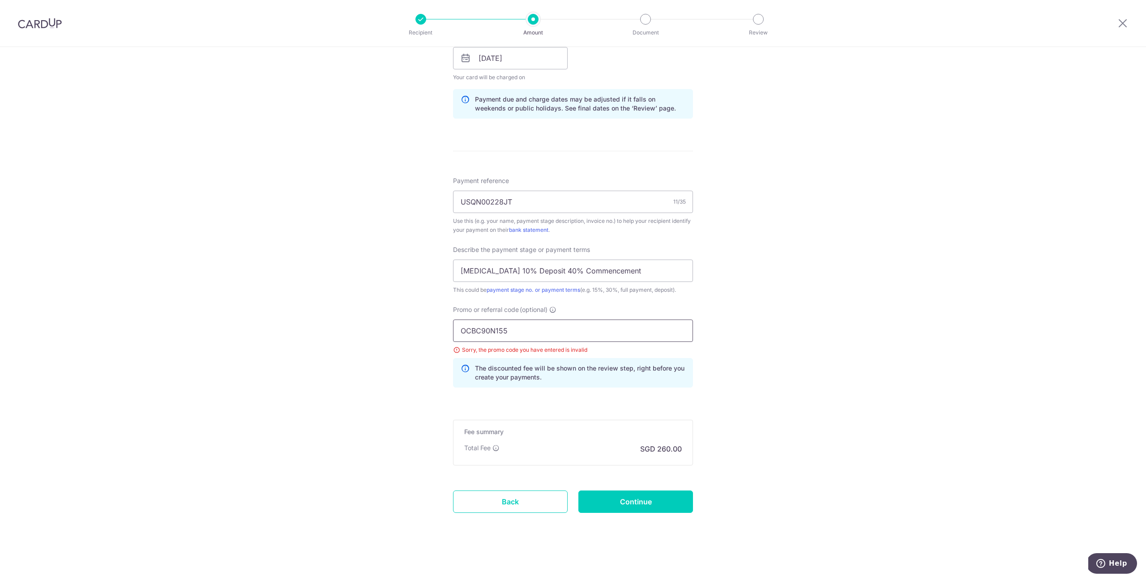
click at [570, 328] on input "OCBC90N155" at bounding box center [573, 331] width 240 height 22
drag, startPoint x: 1052, startPoint y: 336, endPoint x: 490, endPoint y: 334, distance: 561.5
click at [490, 334] on input "OCBC90N155" at bounding box center [573, 331] width 240 height 22
click at [491, 336] on input "OCBC90N155" at bounding box center [573, 331] width 240 height 22
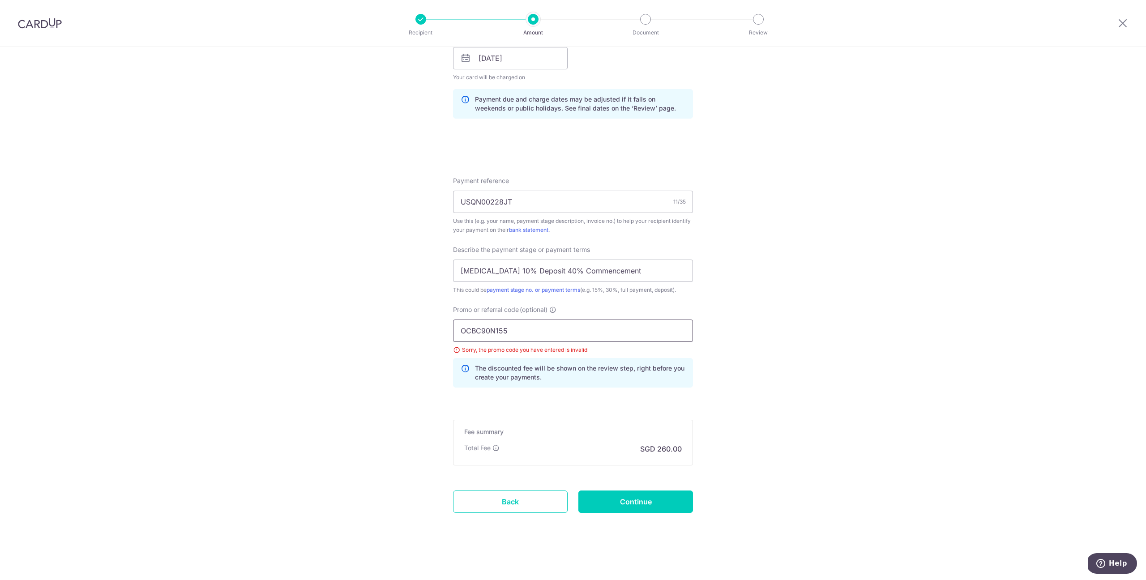
click at [491, 336] on input "OCBC90N155" at bounding box center [573, 331] width 240 height 22
type input "RENO25ONE"
click at [788, 335] on div "Tell us more about your payment Enter payment amount SGD 10,000.00 10000.00 Sel…" at bounding box center [573, 101] width 1146 height 960
click at [583, 335] on input "RENO25ONE" at bounding box center [573, 331] width 240 height 22
click at [623, 506] on input "Continue" at bounding box center [636, 502] width 115 height 22
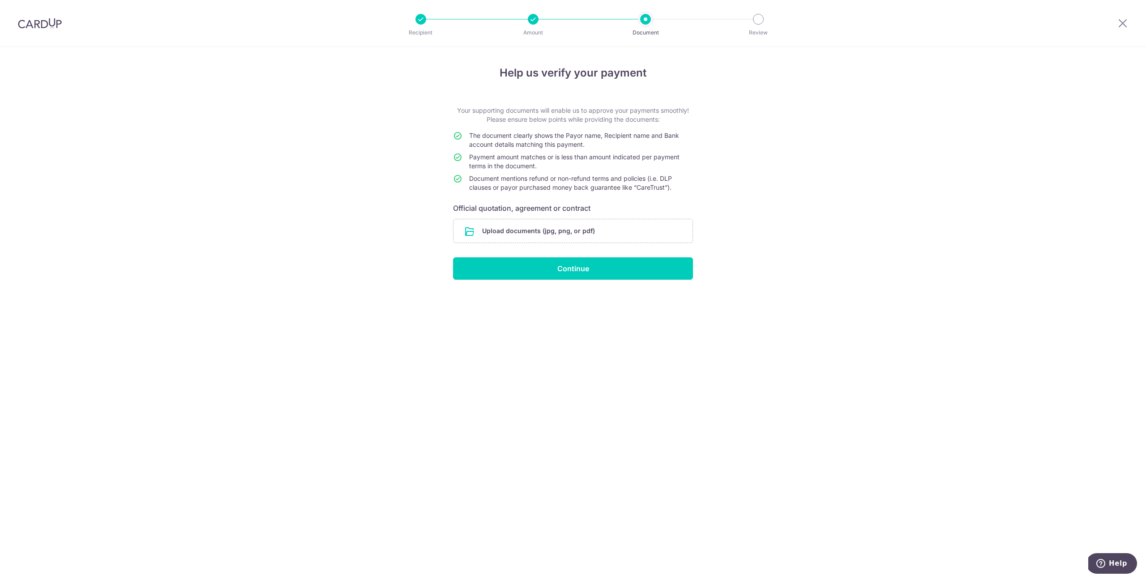
click at [526, 21] on li "Amount" at bounding box center [482, 19] width 112 height 11
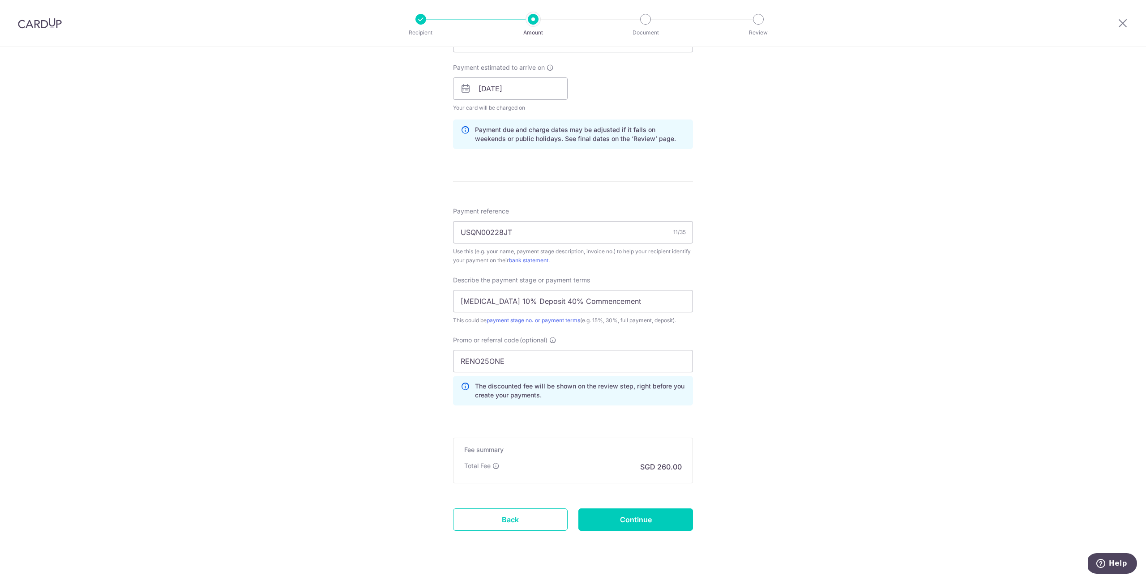
scroll to position [414, 0]
